Goal: Task Accomplishment & Management: Use online tool/utility

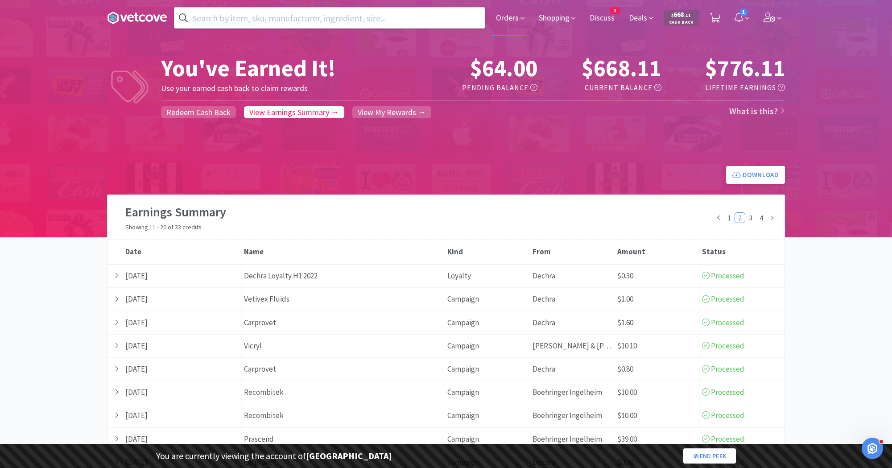
click at [523, 21] on icon at bounding box center [522, 18] width 4 height 8
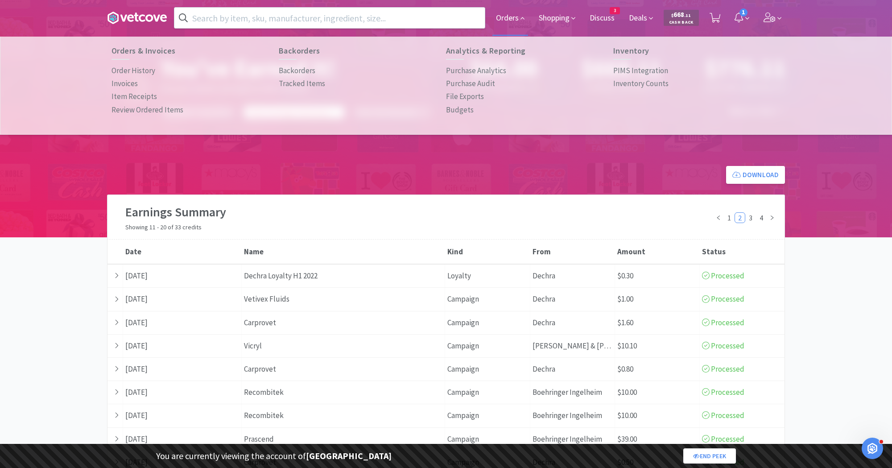
click at [510, 20] on span "Orders" at bounding box center [510, 18] width 36 height 36
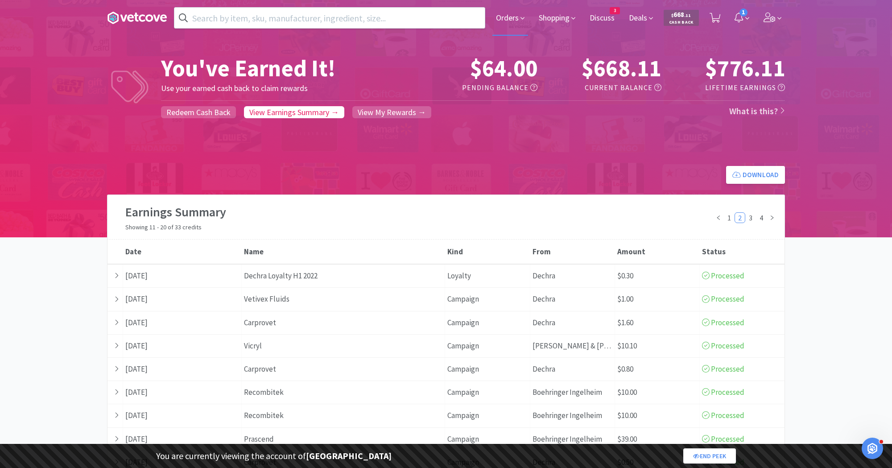
click at [503, 22] on span "Orders" at bounding box center [510, 18] width 36 height 36
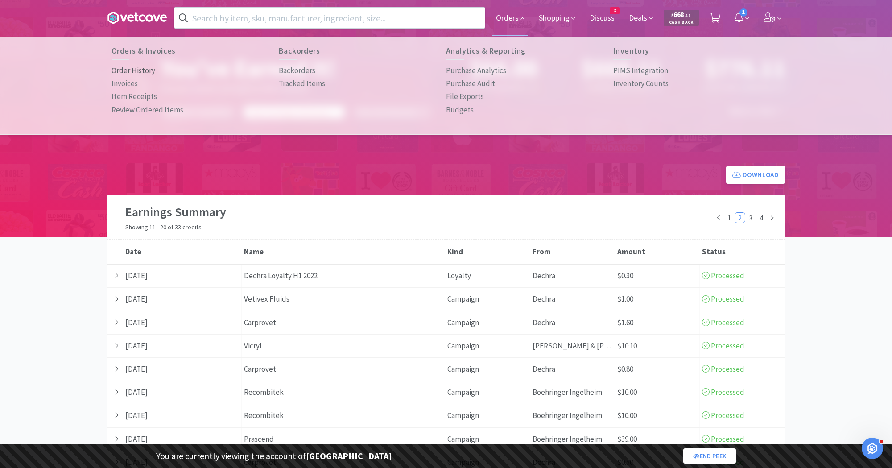
click at [134, 68] on p "Order History" at bounding box center [133, 71] width 44 height 12
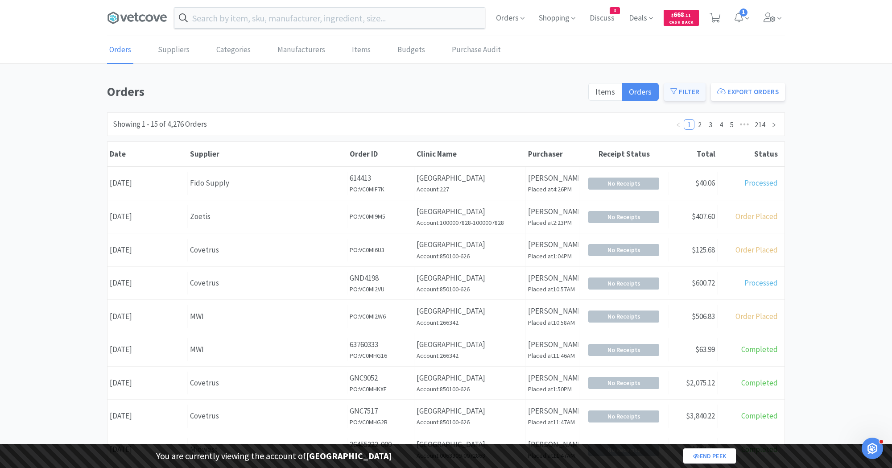
click at [678, 91] on button "Filter" at bounding box center [684, 92] width 41 height 18
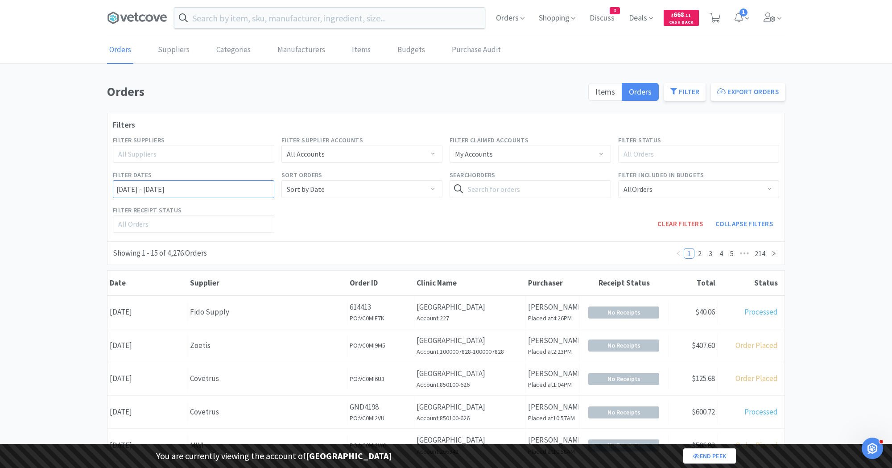
click at [160, 194] on input "09/25/2022 - 09/26/2025" at bounding box center [193, 189] width 161 height 18
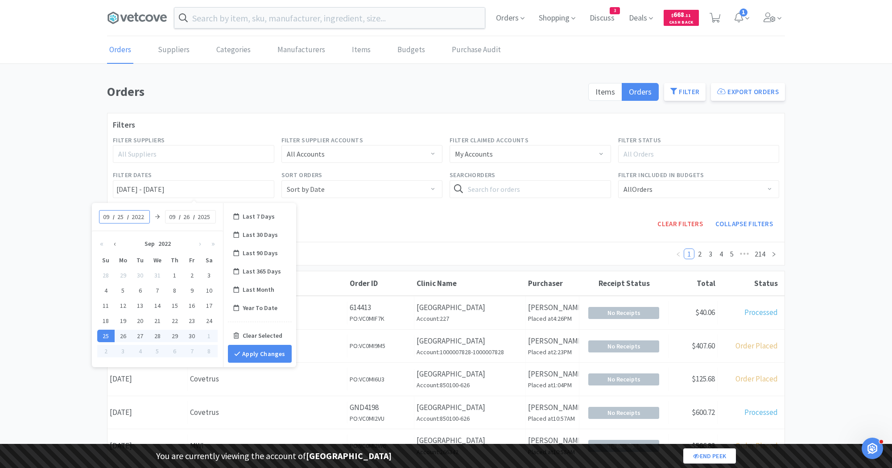
click at [114, 245] on button "‹" at bounding box center [114, 243] width 13 height 18
click at [157, 272] on div "1" at bounding box center [157, 275] width 17 height 12
type input "06/01/2022 - No End Date"
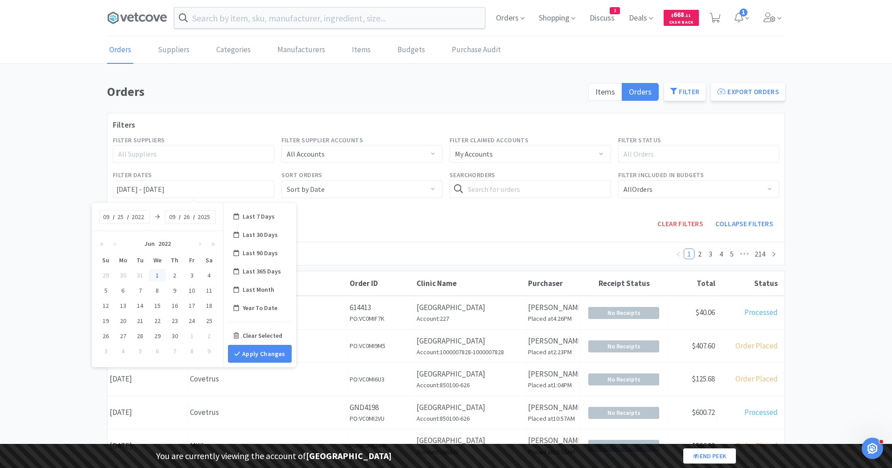
type input "06"
type input "01"
click at [177, 333] on div "30" at bounding box center [177, 335] width 17 height 12
type input "06/01/2022 - 06/30/2022"
type input "06"
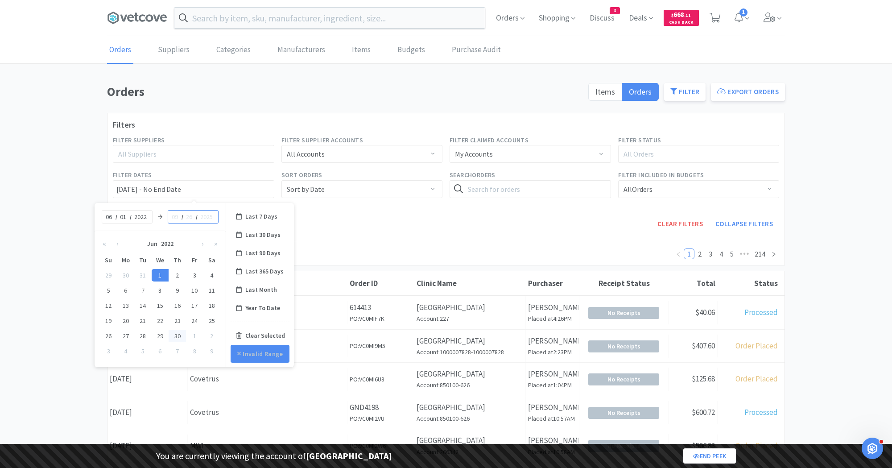
type input "30"
type input "2022"
click at [254, 354] on button "Apply Changes" at bounding box center [260, 354] width 64 height 18
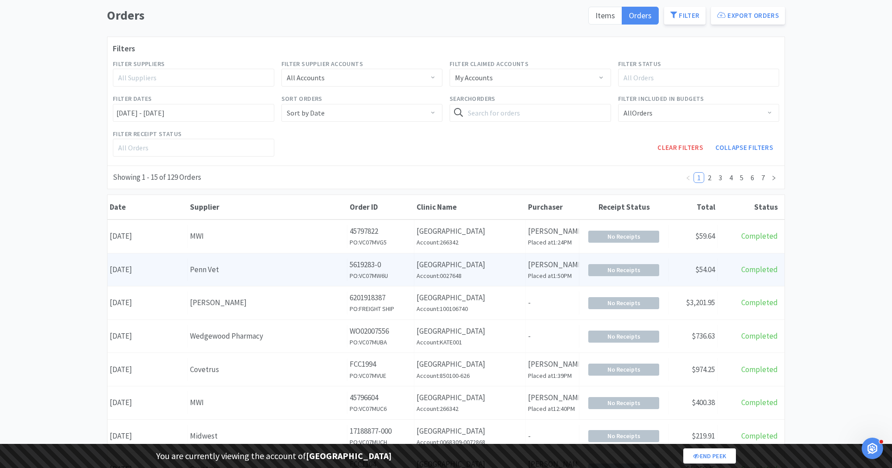
scroll to position [78, 0]
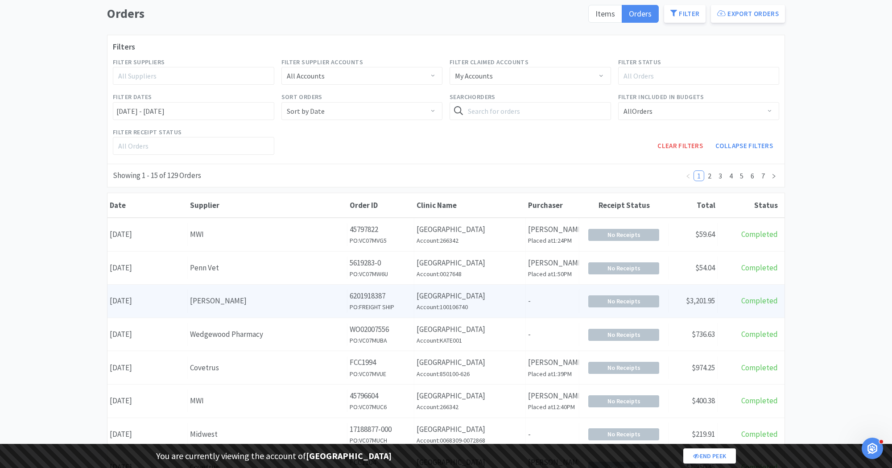
click at [453, 294] on p "[GEOGRAPHIC_DATA]" at bounding box center [469, 296] width 107 height 12
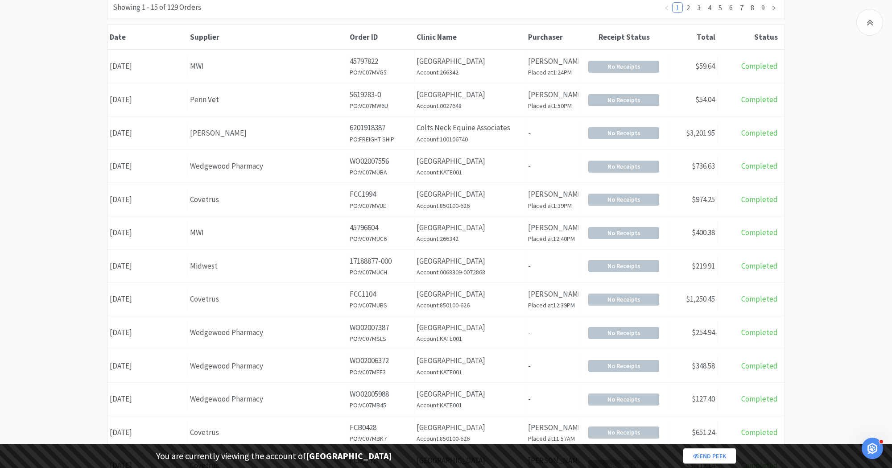
scroll to position [117, 0]
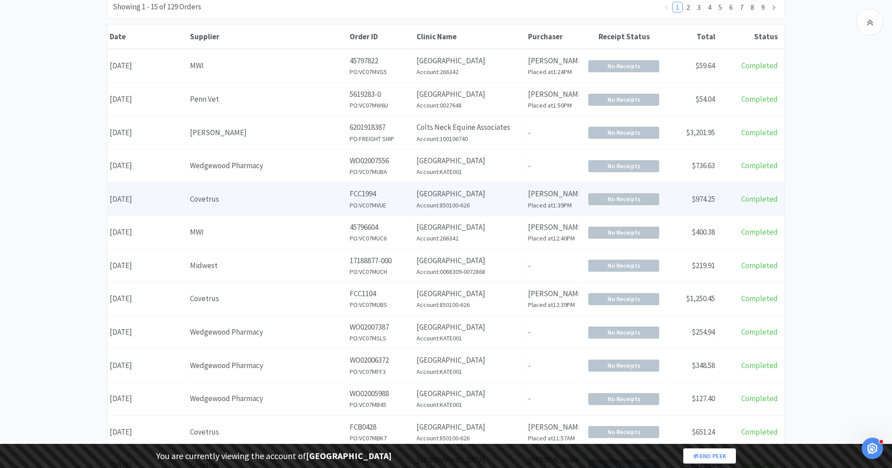
click at [321, 195] on div "Covetrus" at bounding box center [267, 199] width 155 height 12
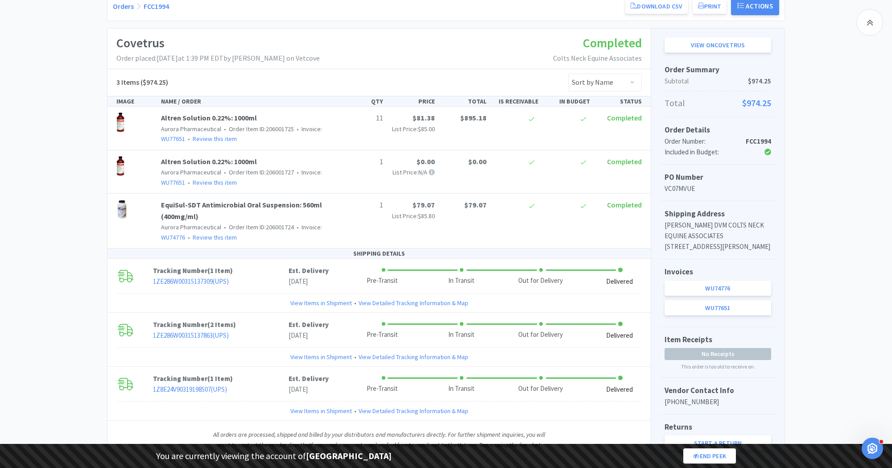
scroll to position [121, 0]
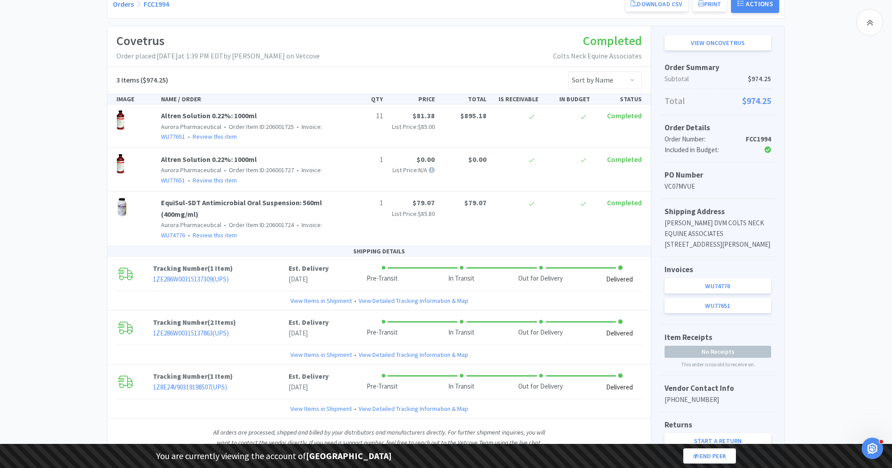
scroll to position [117, 0]
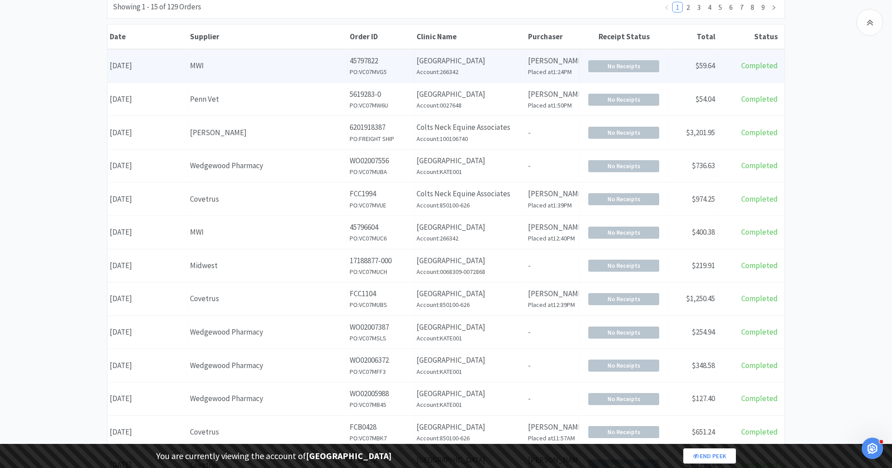
click at [299, 64] on div "MWI" at bounding box center [267, 66] width 155 height 12
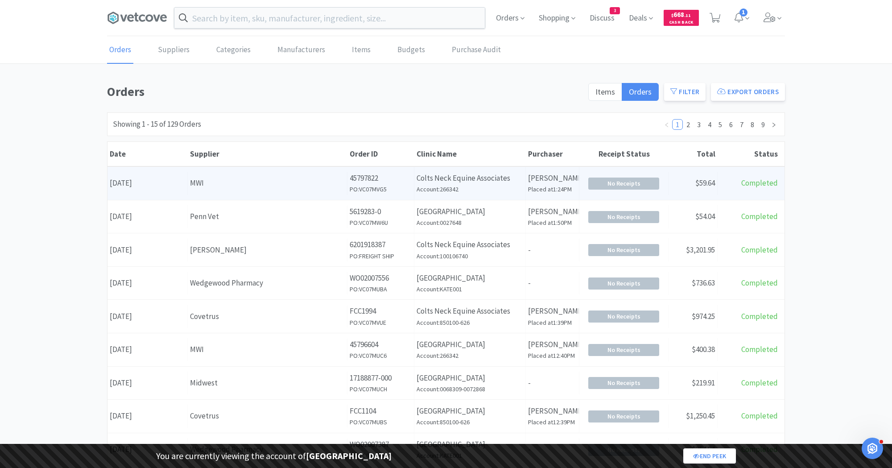
click at [250, 183] on div "MWI" at bounding box center [267, 183] width 155 height 12
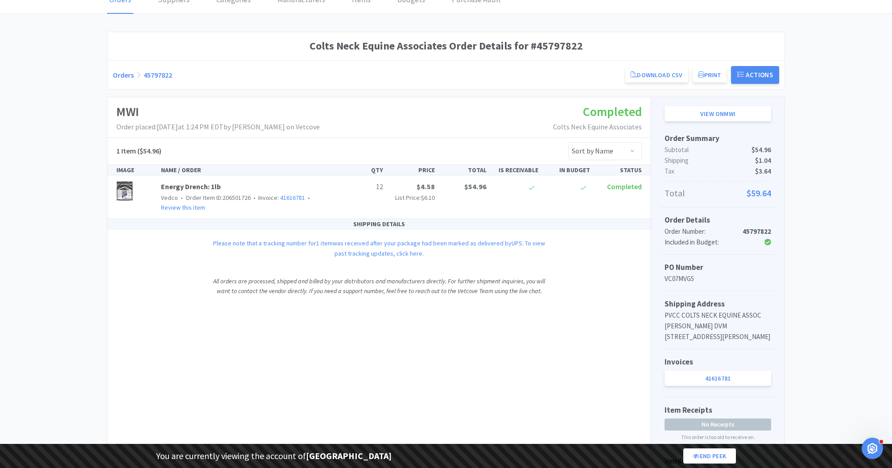
scroll to position [58, 0]
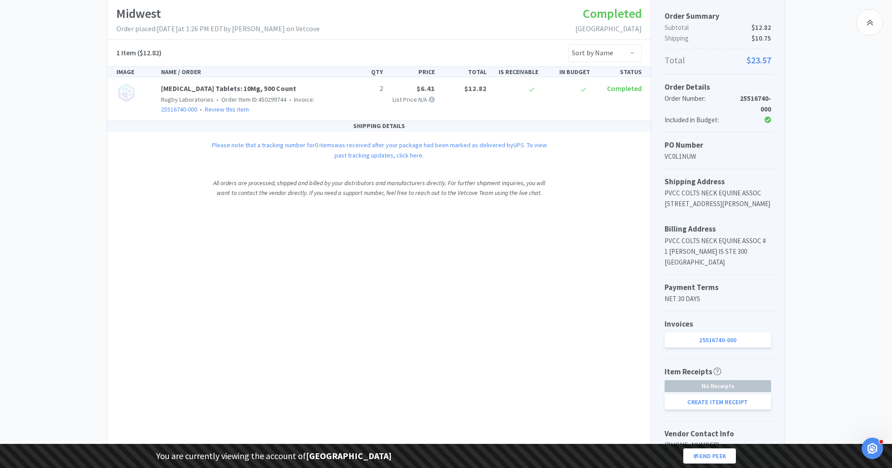
scroll to position [152, 0]
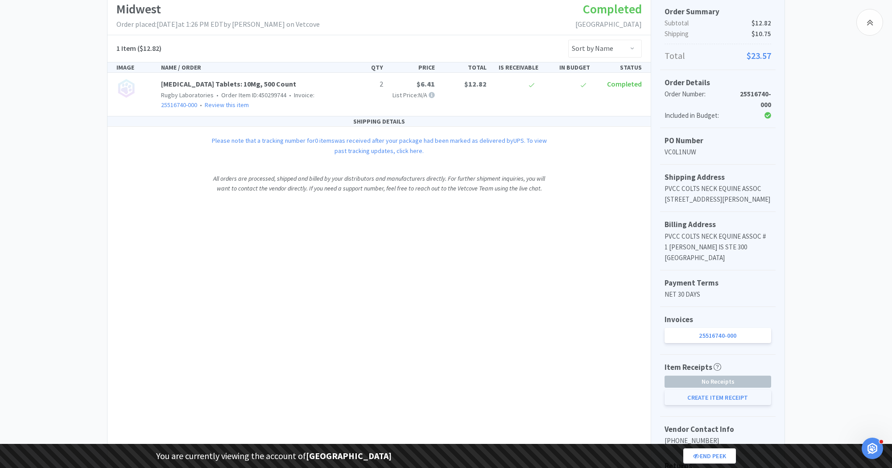
click at [730, 405] on button "Create Item Receipt" at bounding box center [717, 397] width 107 height 15
select select "2"
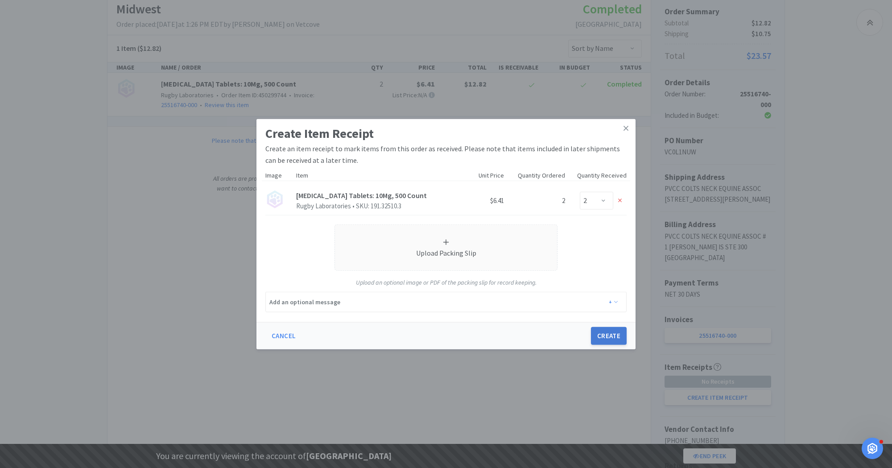
click at [612, 334] on button "Create" at bounding box center [609, 336] width 36 height 18
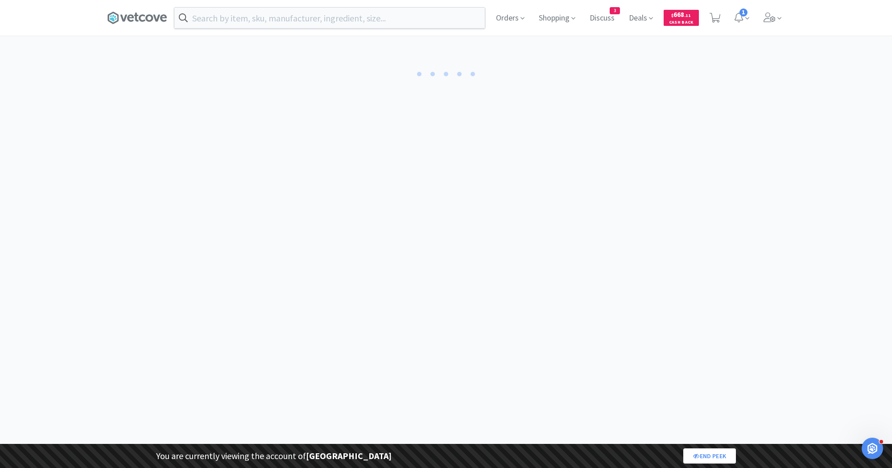
select select "2"
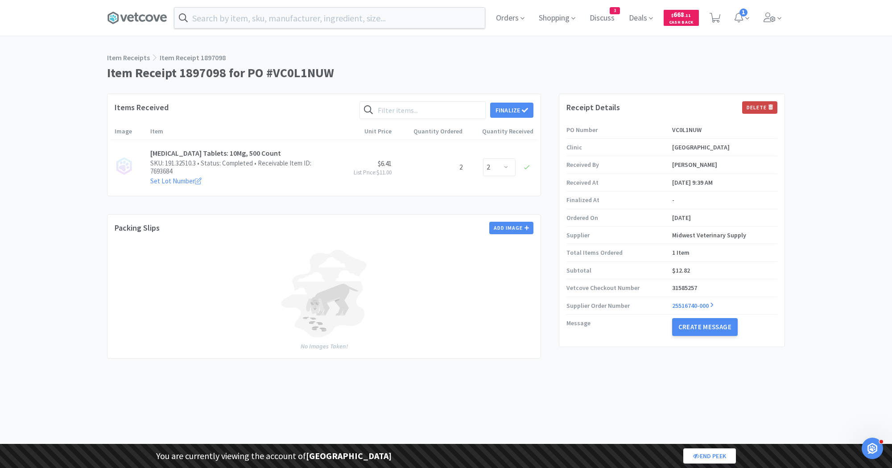
click at [760, 107] on button "Delete" at bounding box center [759, 107] width 35 height 12
click at [695, 121] on button "Delete" at bounding box center [695, 120] width 29 height 12
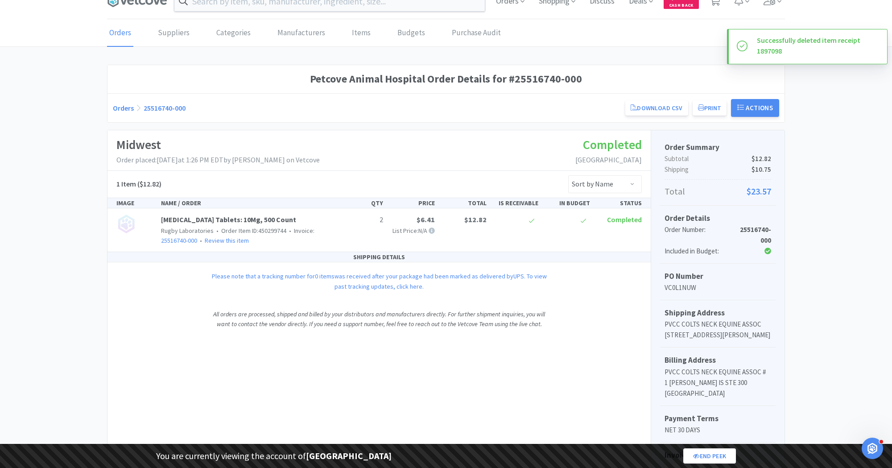
scroll to position [42, 0]
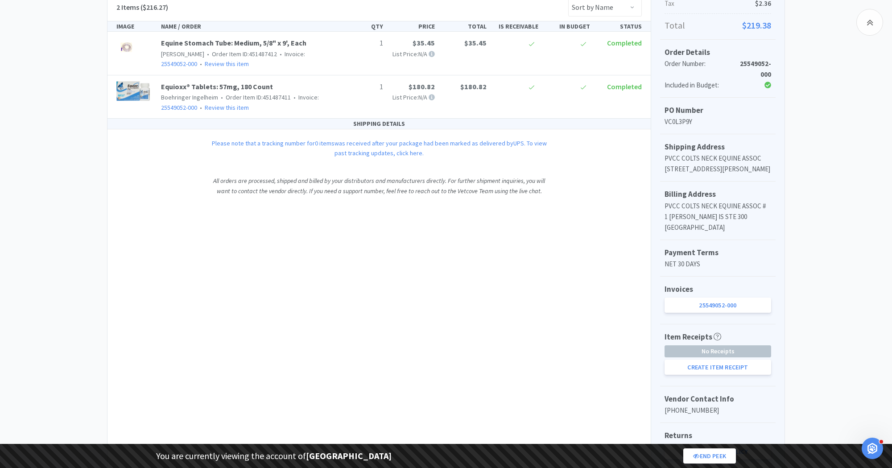
scroll to position [195, 0]
click at [693, 373] on button "Create Item Receipt" at bounding box center [717, 365] width 107 height 15
select select "1"
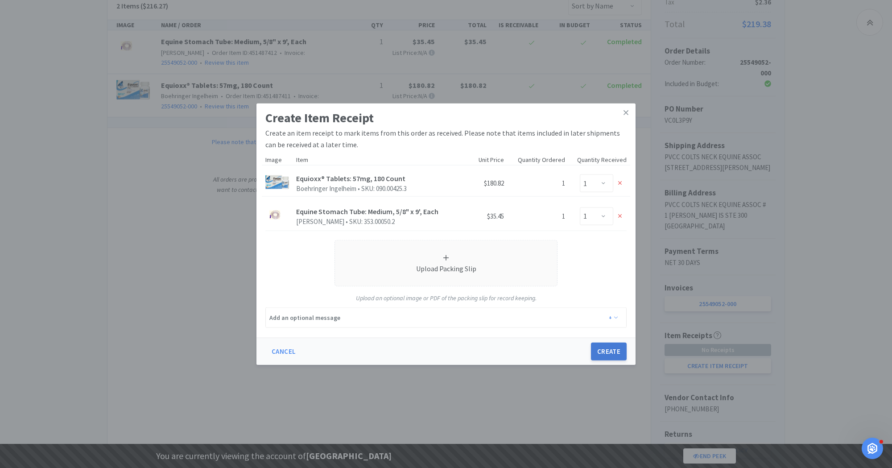
click at [603, 348] on button "Create" at bounding box center [609, 351] width 36 height 18
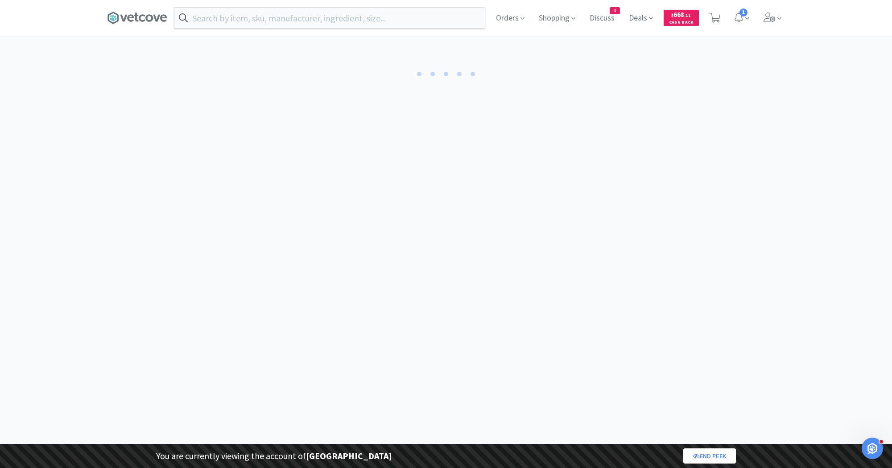
select select "1"
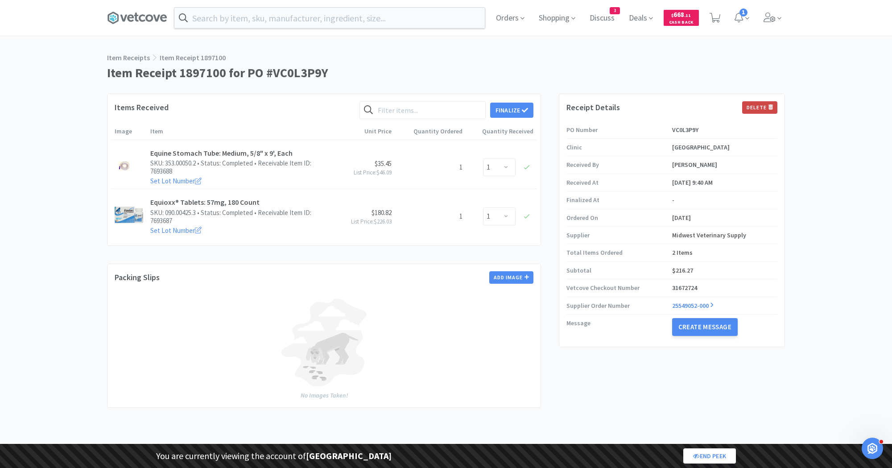
click at [759, 109] on button "Delete" at bounding box center [759, 107] width 35 height 12
click at [701, 125] on button "Delete" at bounding box center [695, 120] width 29 height 12
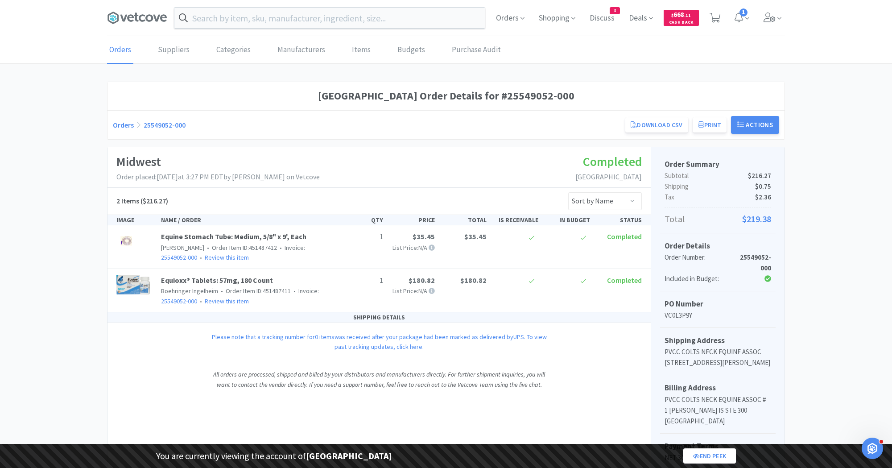
click at [678, 311] on p "VC0L3P9Y" at bounding box center [717, 315] width 107 height 11
copy p "VC0L3P9Y"
